Goal: Information Seeking & Learning: Find contact information

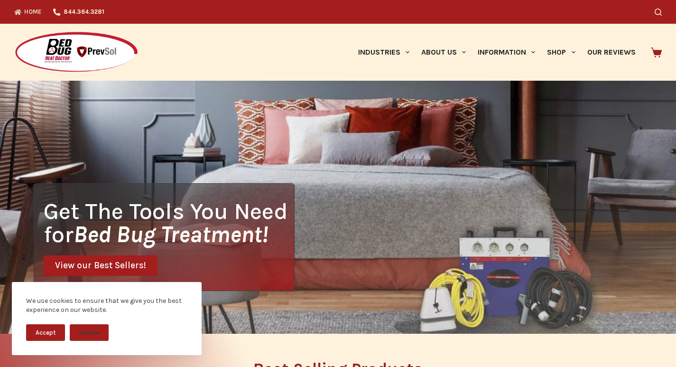
click at [174, 83] on div "Get The Tools You Need for Bed Bug Treatment! View our Best Sellers!" at bounding box center [338, 207] width 676 height 253
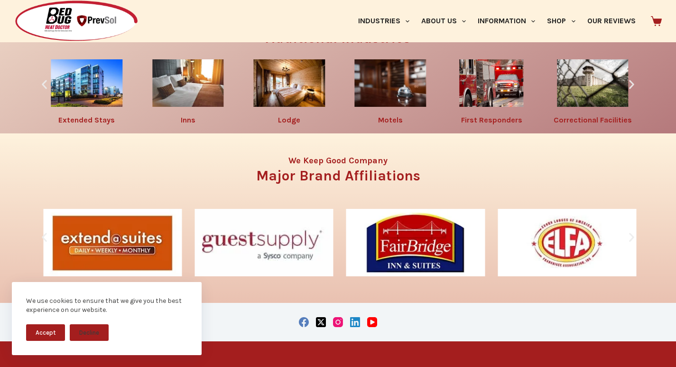
scroll to position [1609, 0]
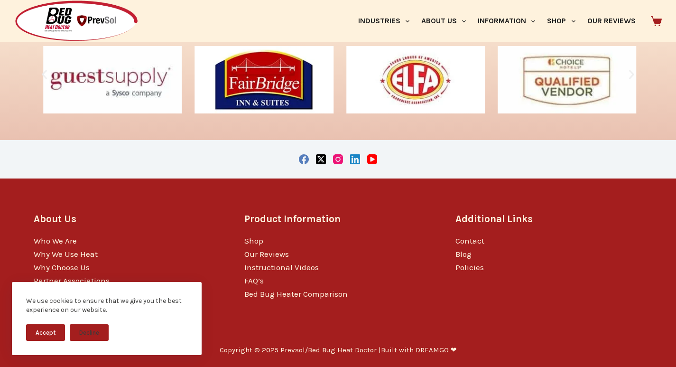
click at [246, 275] on li "FAQ’s" at bounding box center [337, 280] width 187 height 13
click at [255, 277] on link "FAQ’s" at bounding box center [253, 280] width 19 height 9
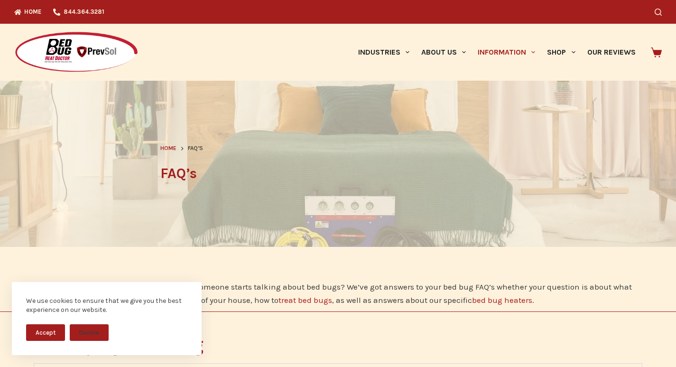
click at [56, 336] on button "Accept" at bounding box center [45, 332] width 39 height 17
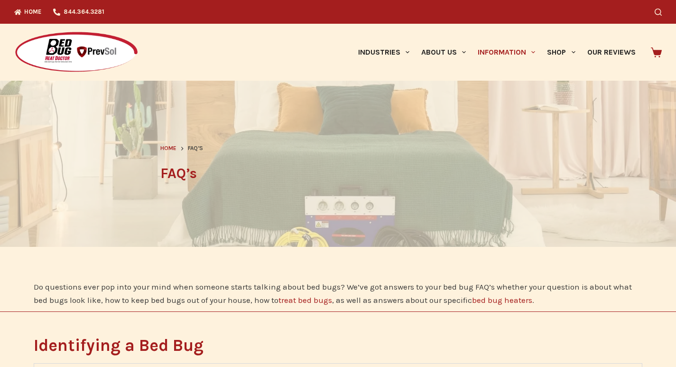
click at [134, 306] on p "Do questions ever pop into your mind when someone starts talking about bed bugs…" at bounding box center [338, 293] width 609 height 27
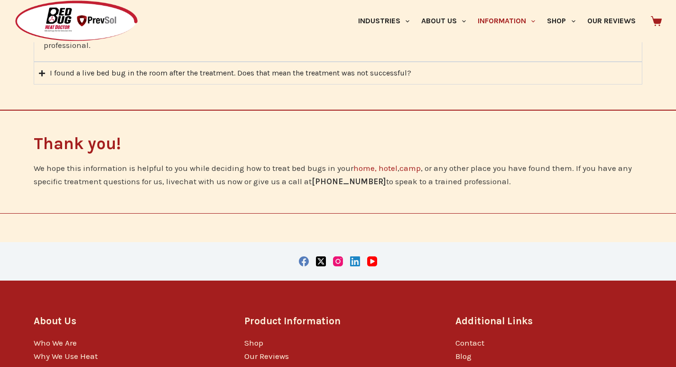
scroll to position [1938, 0]
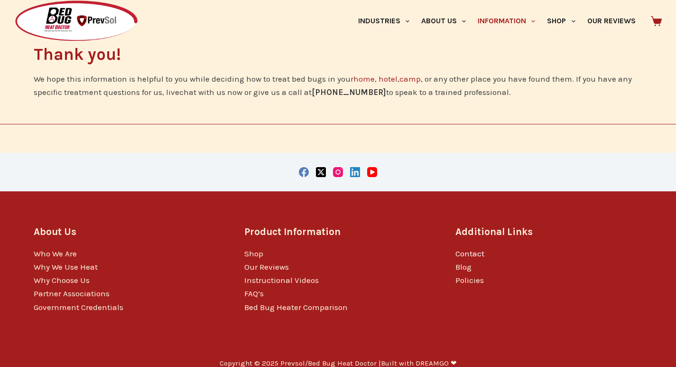
click at [469, 249] on link "Contact" at bounding box center [469, 253] width 29 height 9
